Goal: Transaction & Acquisition: Download file/media

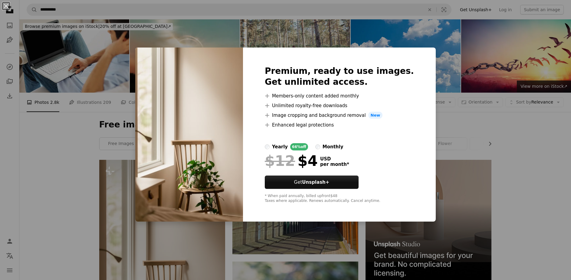
scroll to position [91, 0]
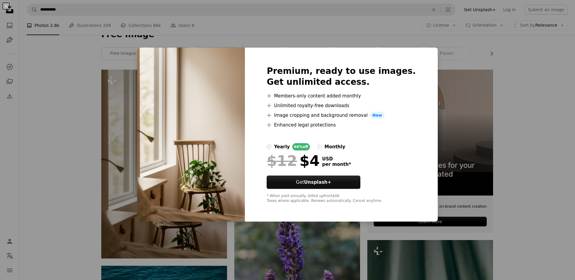
click at [505, 127] on div "An X shape Premium, ready to use images. Get unlimited access. A plus sign Memb…" at bounding box center [287, 140] width 575 height 280
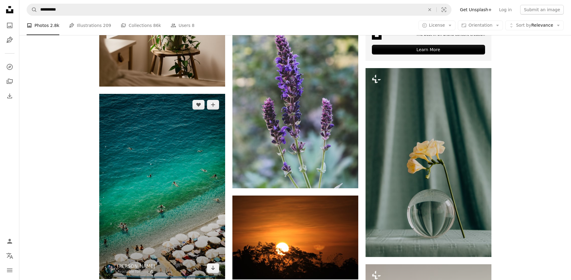
scroll to position [302, 0]
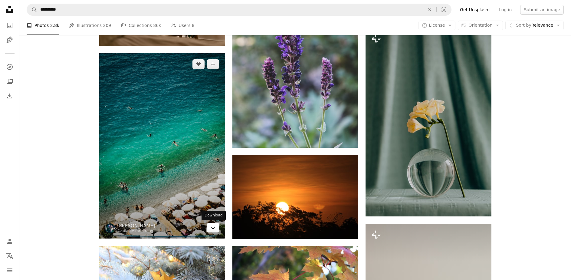
click at [212, 226] on icon "Arrow pointing down" at bounding box center [212, 226] width 5 height 7
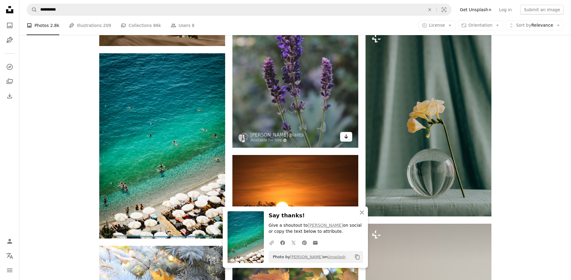
click at [346, 134] on icon "Arrow pointing down" at bounding box center [345, 136] width 5 height 7
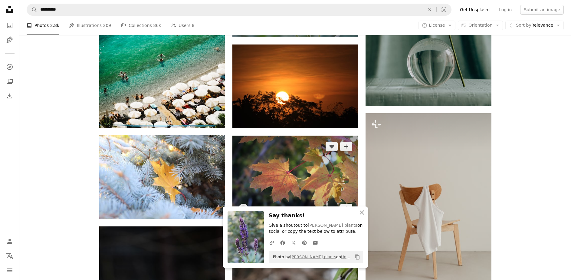
scroll to position [423, 0]
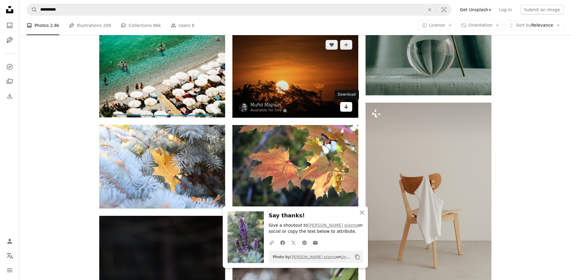
click at [345, 109] on icon "Arrow pointing down" at bounding box center [345, 106] width 5 height 7
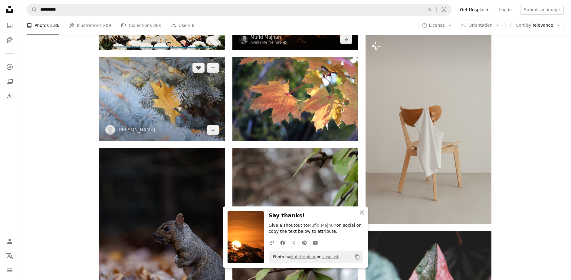
scroll to position [514, 0]
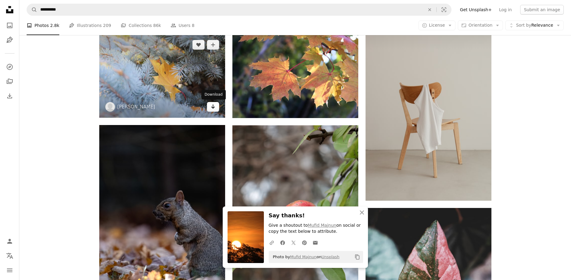
click at [213, 106] on icon "Download" at bounding box center [213, 106] width 4 height 4
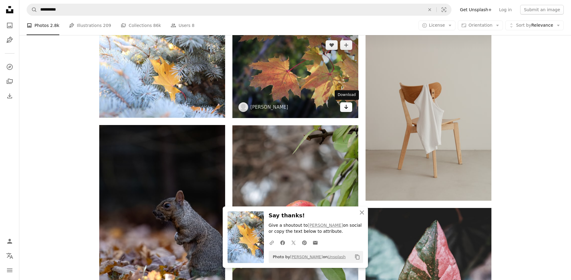
click at [342, 106] on link "Arrow pointing down" at bounding box center [346, 107] width 12 height 10
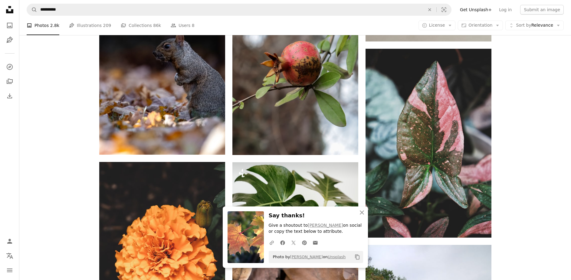
scroll to position [695, 0]
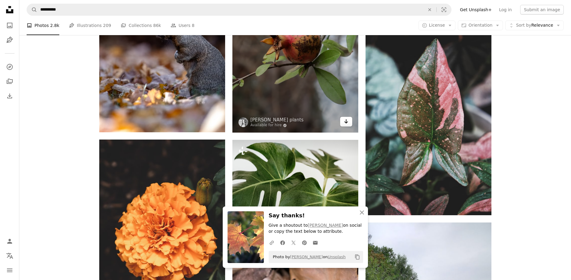
click at [346, 119] on icon "Arrow pointing down" at bounding box center [345, 121] width 5 height 7
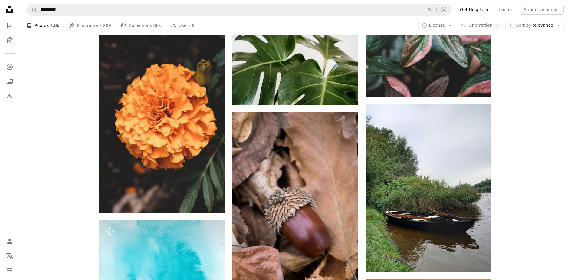
scroll to position [816, 0]
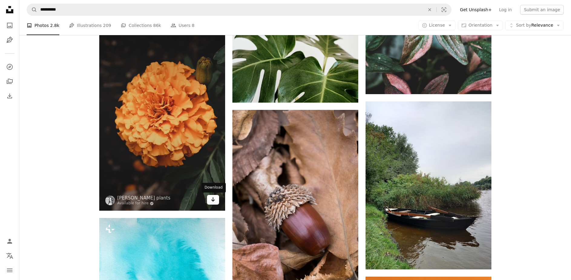
click at [215, 199] on icon "Arrow pointing down" at bounding box center [212, 199] width 5 height 7
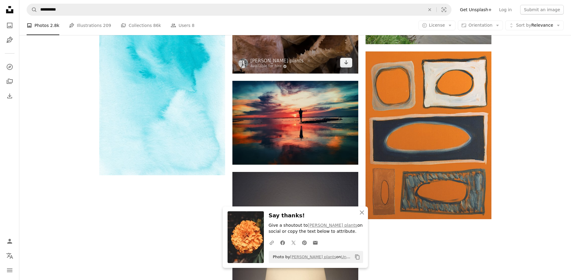
scroll to position [1058, 0]
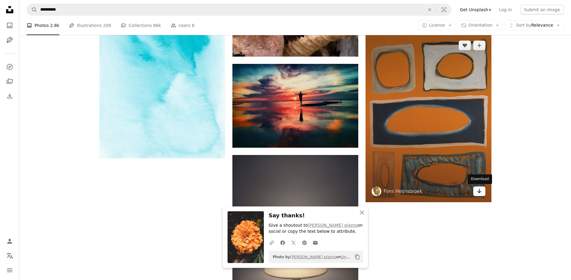
click at [479, 190] on icon "Download" at bounding box center [479, 191] width 4 height 4
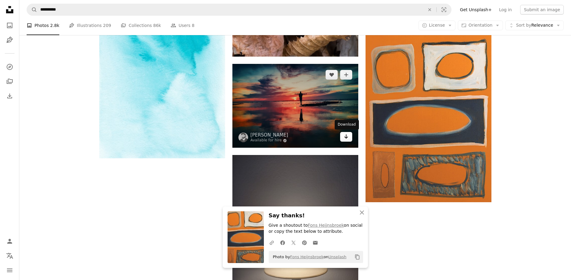
click at [344, 137] on icon "Download" at bounding box center [346, 136] width 4 height 4
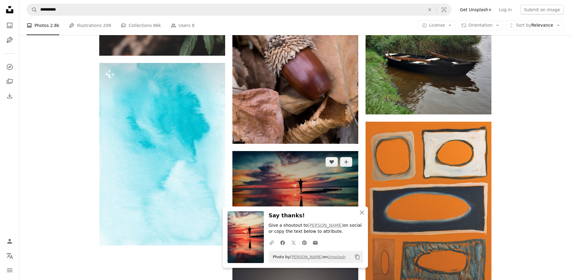
scroll to position [937, 0]
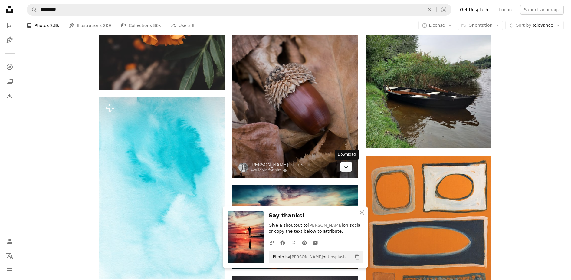
click at [345, 166] on icon "Arrow pointing down" at bounding box center [345, 166] width 5 height 7
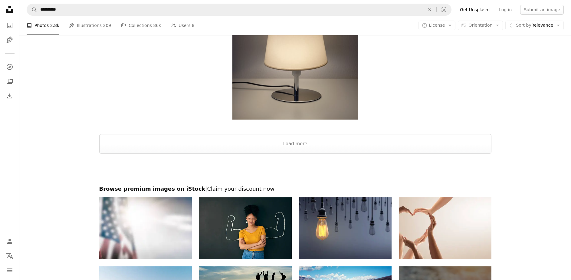
scroll to position [1270, 0]
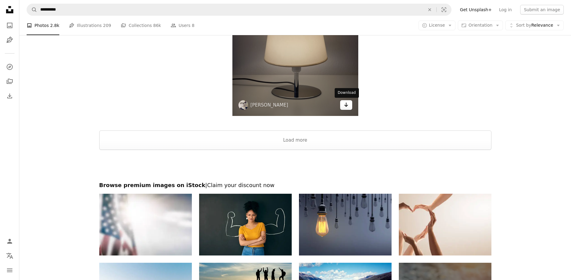
click at [345, 103] on icon "Arrow pointing down" at bounding box center [345, 104] width 5 height 7
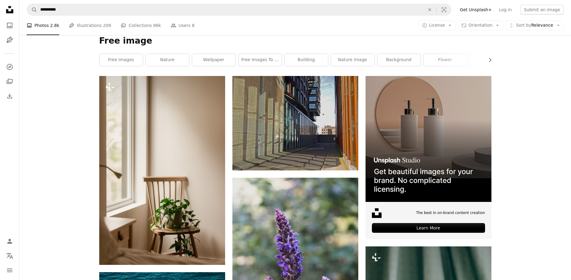
scroll to position [0, 0]
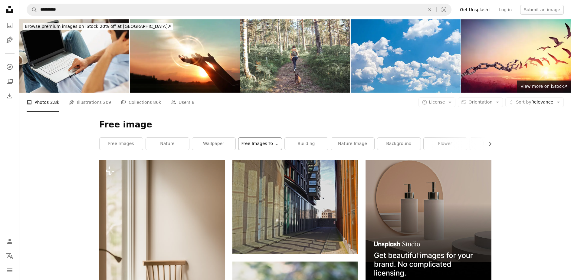
click at [265, 144] on link "free images to use" at bounding box center [259, 144] width 43 height 12
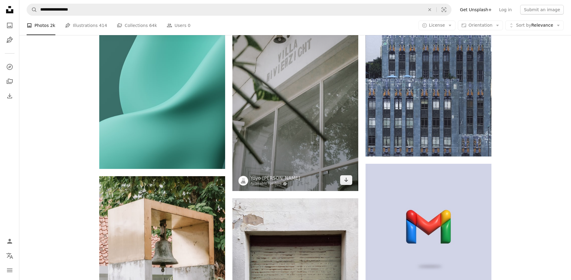
scroll to position [514, 0]
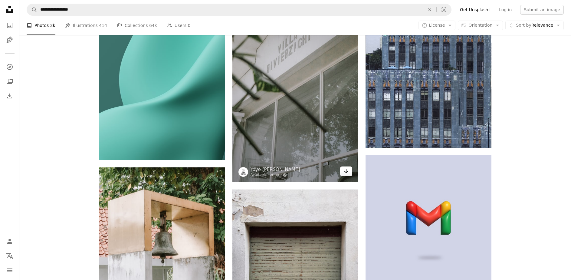
click at [346, 171] on icon "Arrow pointing down" at bounding box center [345, 170] width 5 height 7
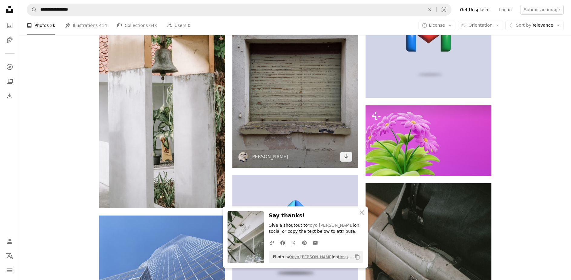
scroll to position [786, 0]
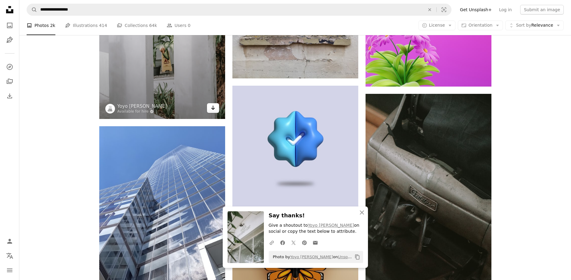
click at [215, 108] on icon "Arrow pointing down" at bounding box center [212, 107] width 5 height 7
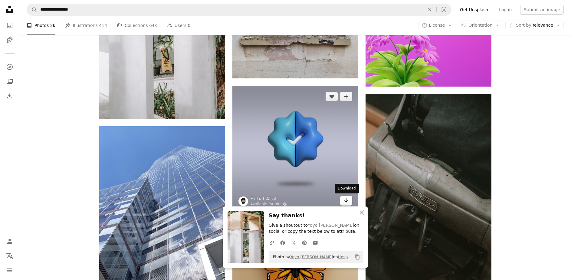
click at [345, 200] on icon "Arrow pointing down" at bounding box center [345, 200] width 5 height 7
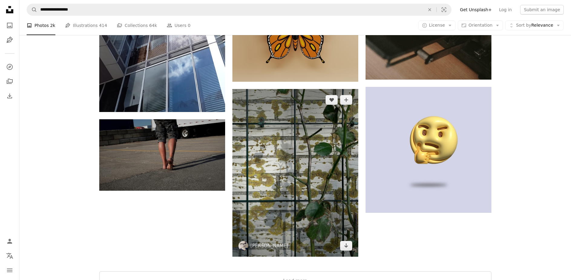
scroll to position [1028, 0]
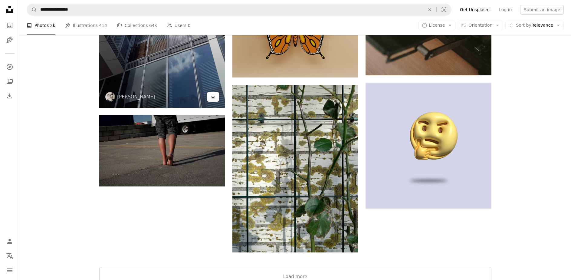
click at [212, 97] on icon "Arrow pointing down" at bounding box center [212, 96] width 5 height 7
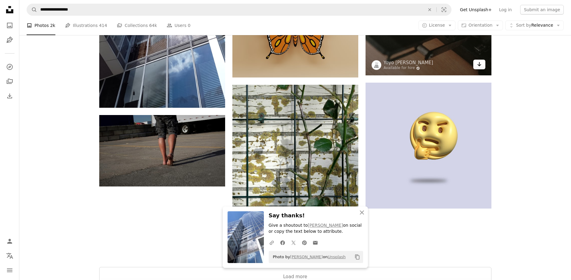
click at [480, 66] on icon "Arrow pointing down" at bounding box center [479, 63] width 5 height 7
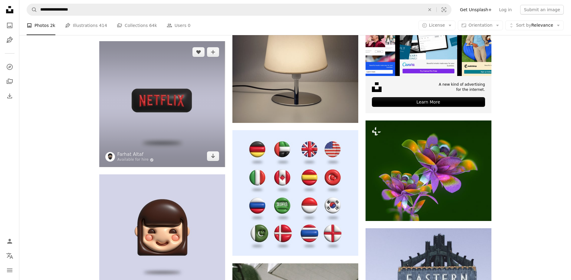
scroll to position [242, 0]
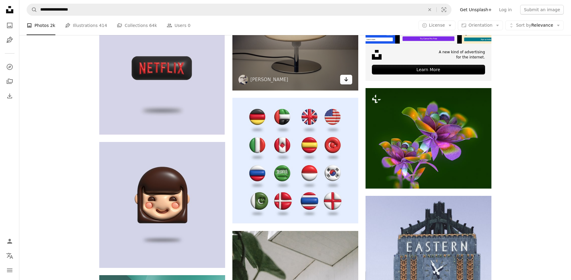
click at [346, 79] on icon "Download" at bounding box center [346, 79] width 4 height 4
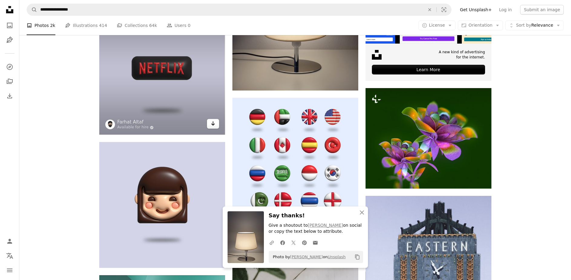
click at [211, 124] on icon "Download" at bounding box center [213, 123] width 4 height 4
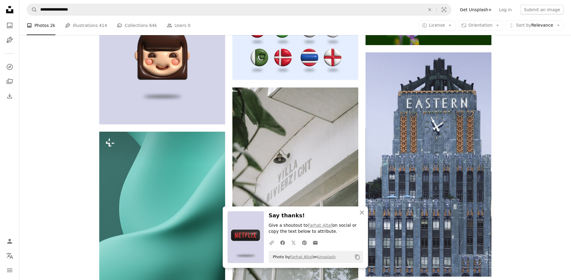
scroll to position [423, 0]
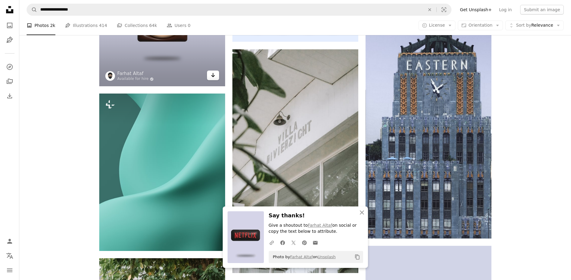
click at [212, 78] on icon "Arrow pointing down" at bounding box center [212, 74] width 5 height 7
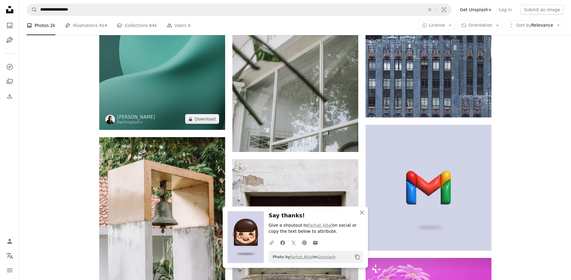
scroll to position [574, 0]
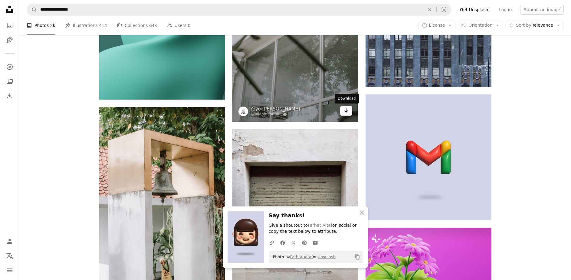
click at [343, 109] on icon "Arrow pointing down" at bounding box center [345, 110] width 5 height 7
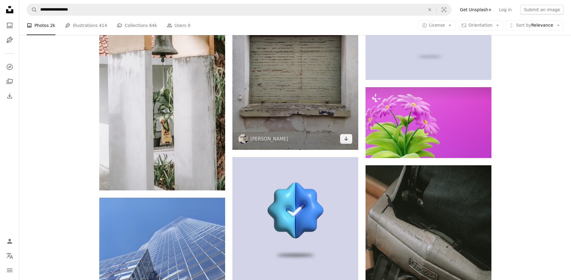
scroll to position [726, 0]
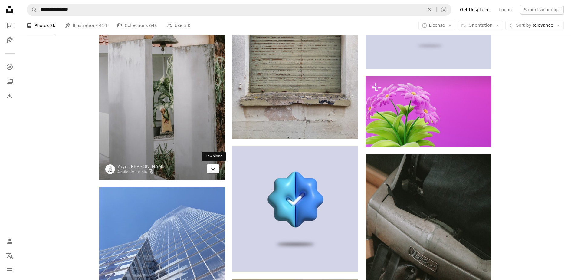
click at [212, 169] on icon "Arrow pointing down" at bounding box center [212, 167] width 5 height 7
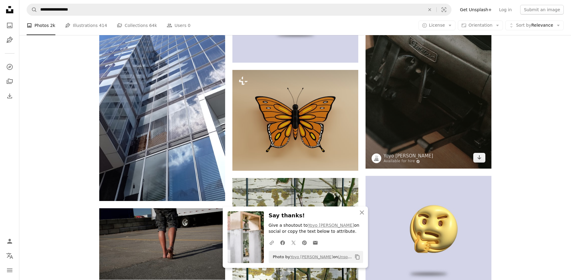
scroll to position [937, 0]
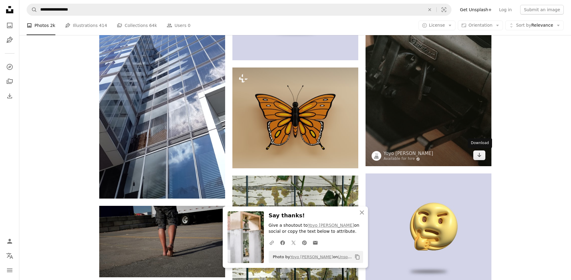
drag, startPoint x: 476, startPoint y: 155, endPoint x: 379, endPoint y: 119, distance: 103.3
click at [476, 155] on link "Arrow pointing down" at bounding box center [479, 155] width 12 height 10
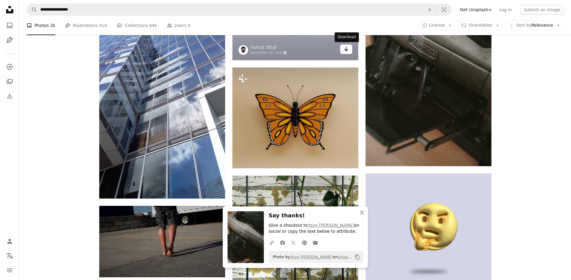
click at [344, 50] on icon "Arrow pointing down" at bounding box center [345, 48] width 5 height 7
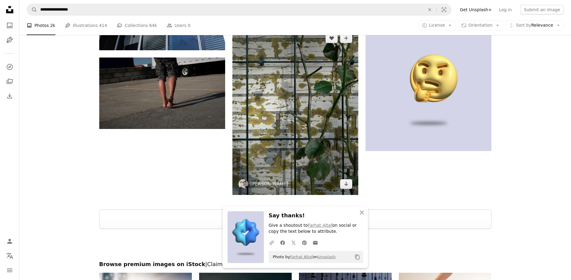
scroll to position [1088, 0]
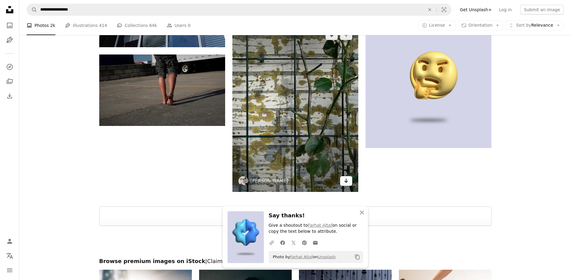
click at [345, 181] on icon "Download" at bounding box center [346, 180] width 4 height 4
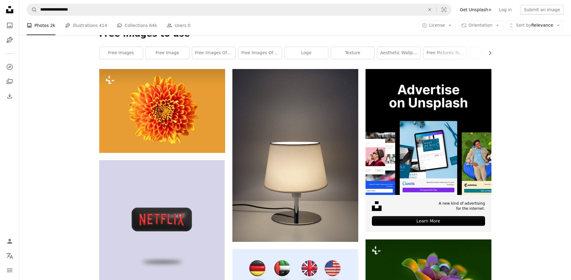
scroll to position [0, 0]
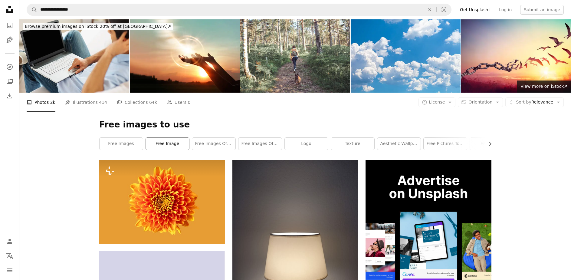
click at [168, 142] on link "free image" at bounding box center [167, 144] width 43 height 12
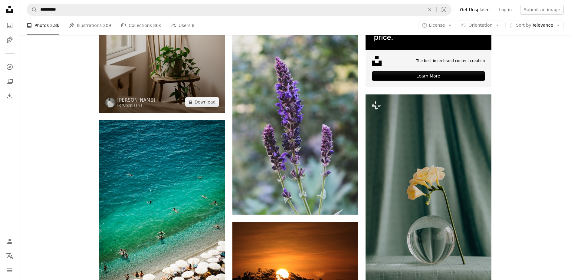
scroll to position [212, 0]
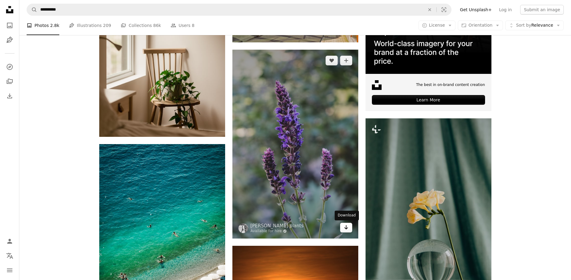
click at [344, 225] on icon "Arrow pointing down" at bounding box center [345, 226] width 5 height 7
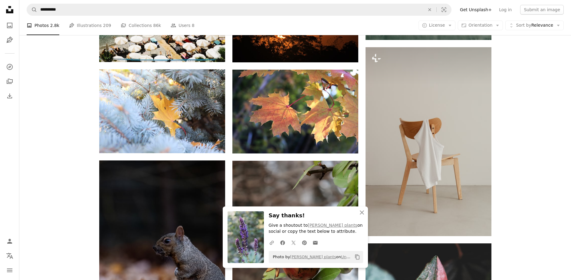
scroll to position [484, 0]
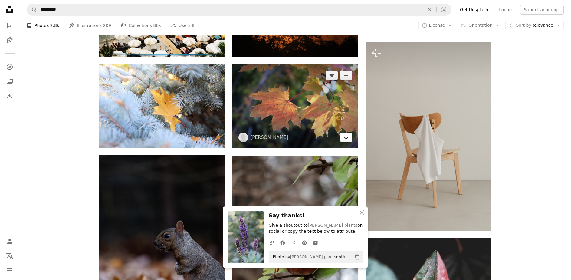
click at [344, 136] on icon "Arrow pointing down" at bounding box center [345, 136] width 5 height 7
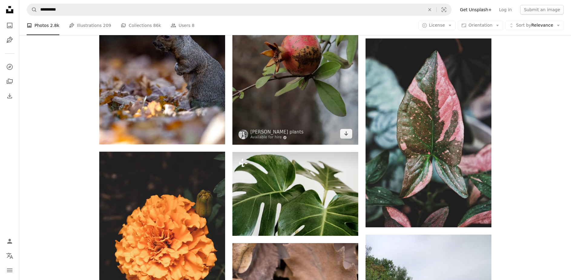
scroll to position [695, 0]
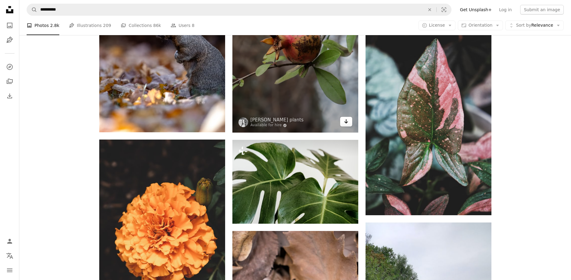
click at [347, 122] on icon "Arrow pointing down" at bounding box center [345, 121] width 5 height 7
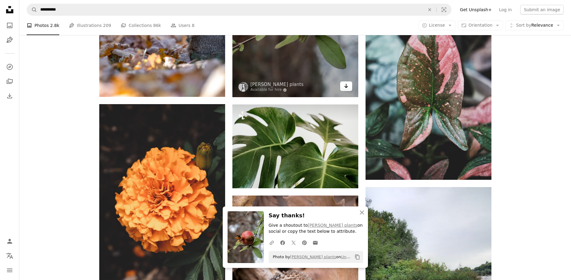
scroll to position [816, 0]
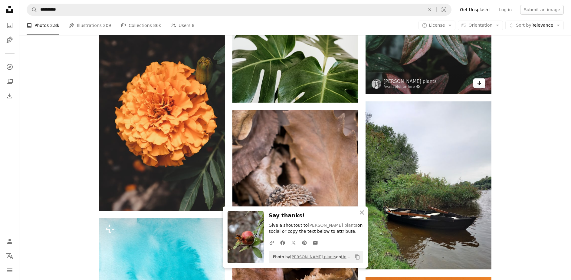
click at [478, 81] on icon "Arrow pointing down" at bounding box center [479, 82] width 5 height 7
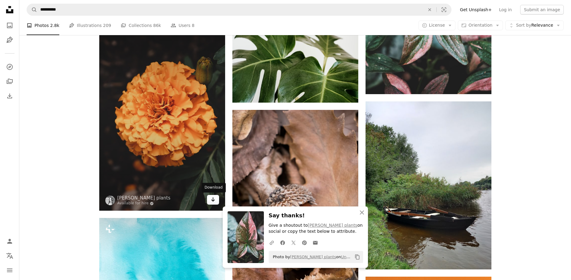
click at [213, 198] on icon "Arrow pointing down" at bounding box center [212, 199] width 5 height 7
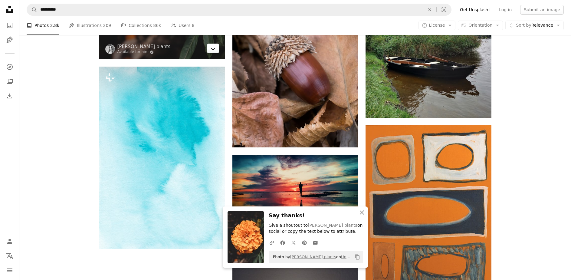
scroll to position [1058, 0]
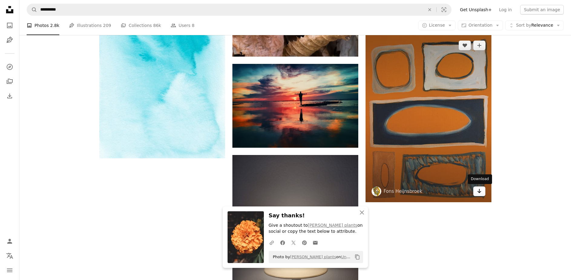
click at [479, 190] on icon "Download" at bounding box center [479, 191] width 4 height 4
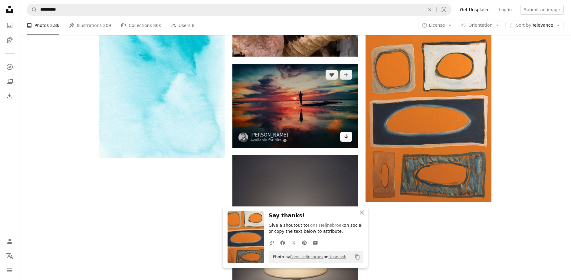
click at [343, 138] on icon "Arrow pointing down" at bounding box center [345, 136] width 5 height 7
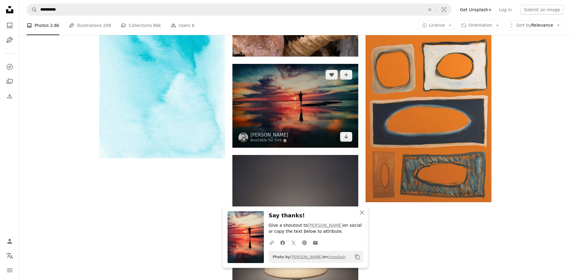
scroll to position [1240, 0]
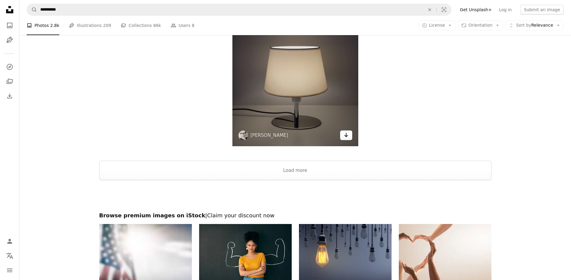
click at [348, 136] on icon "Arrow pointing down" at bounding box center [345, 134] width 5 height 7
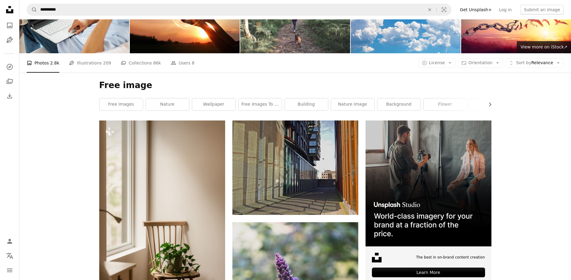
scroll to position [0, 0]
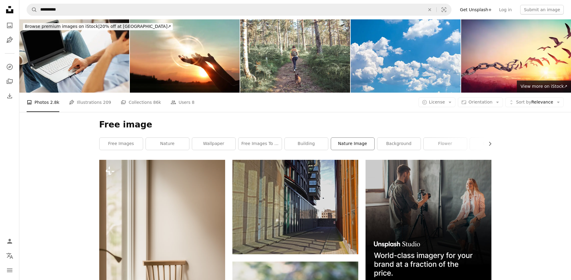
click at [349, 141] on link "nature image" at bounding box center [352, 144] width 43 height 12
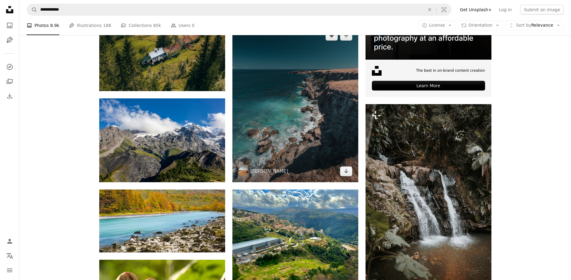
scroll to position [242, 0]
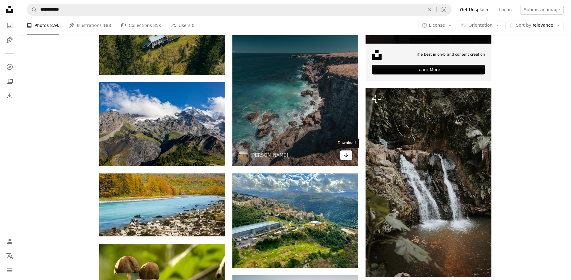
click at [345, 153] on icon "Arrow pointing down" at bounding box center [345, 154] width 5 height 7
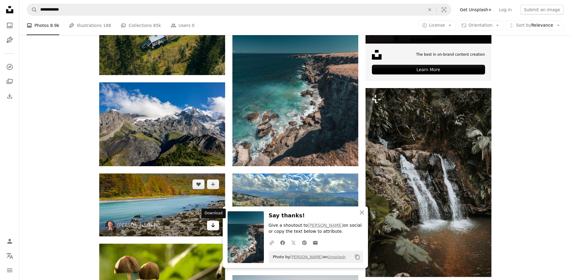
click at [214, 224] on icon "Arrow pointing down" at bounding box center [212, 224] width 5 height 7
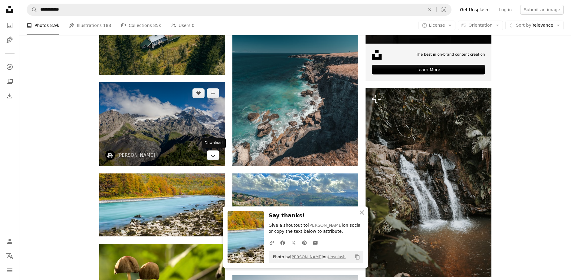
click at [210, 154] on link "Arrow pointing down" at bounding box center [213, 155] width 12 height 10
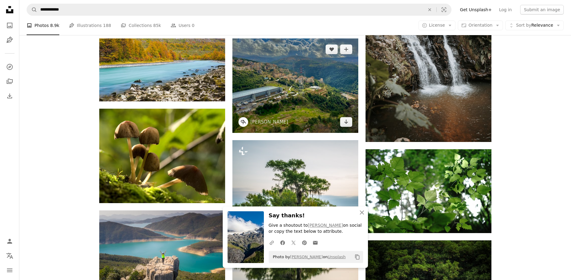
scroll to position [393, 0]
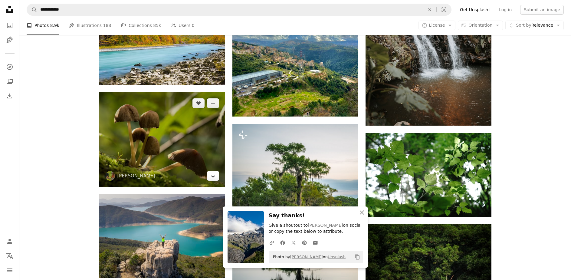
click at [212, 174] on icon "Arrow pointing down" at bounding box center [212, 175] width 5 height 7
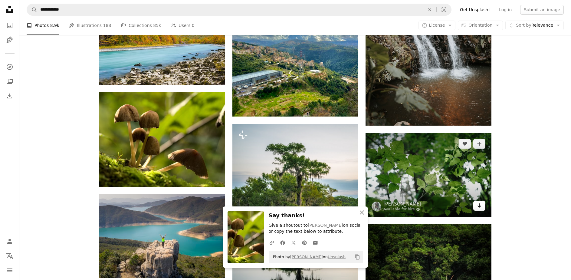
click at [477, 203] on icon "Arrow pointing down" at bounding box center [479, 205] width 5 height 7
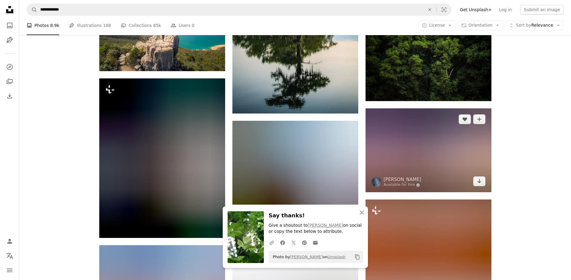
scroll to position [605, 0]
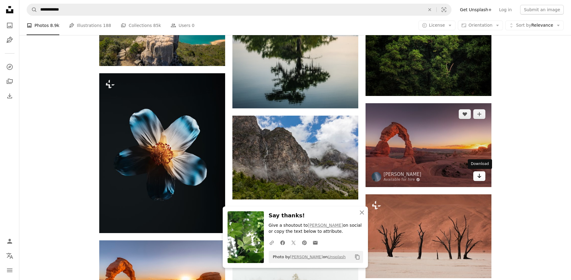
click at [475, 174] on link "Arrow pointing down" at bounding box center [479, 176] width 12 height 10
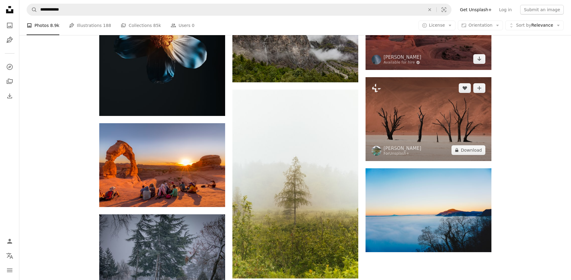
scroll to position [726, 0]
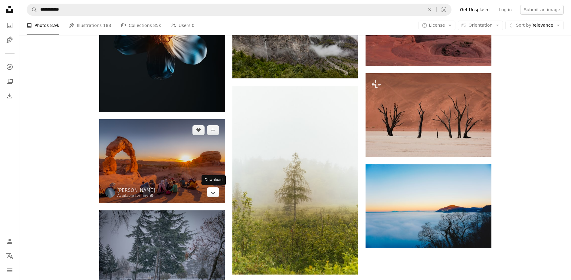
click at [213, 192] on icon "Download" at bounding box center [213, 192] width 4 height 4
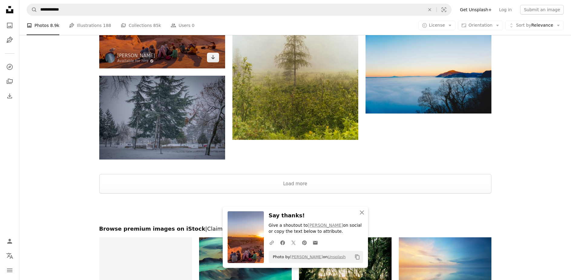
scroll to position [877, 0]
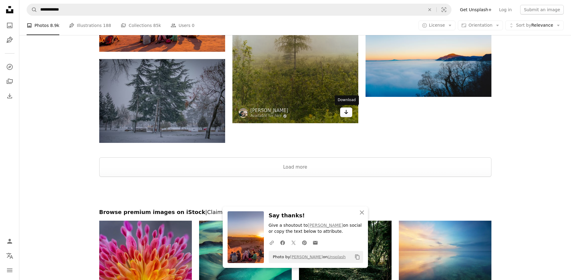
click at [346, 114] on icon "Arrow pointing down" at bounding box center [345, 111] width 5 height 7
